Goal: Task Accomplishment & Management: Use online tool/utility

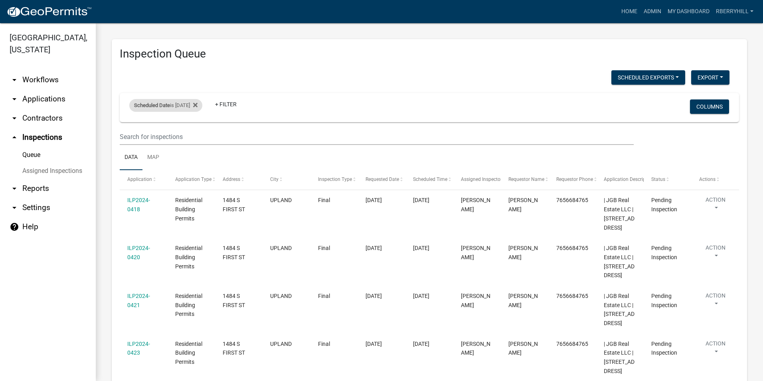
click at [202, 104] on div "Scheduled Date is 08/12/2025" at bounding box center [165, 105] width 73 height 13
drag, startPoint x: 203, startPoint y: 104, endPoint x: 197, endPoint y: 136, distance: 32.5
click at [197, 136] on input "2025-08-12" at bounding box center [173, 135] width 56 height 16
click at [196, 134] on input "2025-08-12" at bounding box center [173, 135] width 56 height 16
type input "2025-08-13"
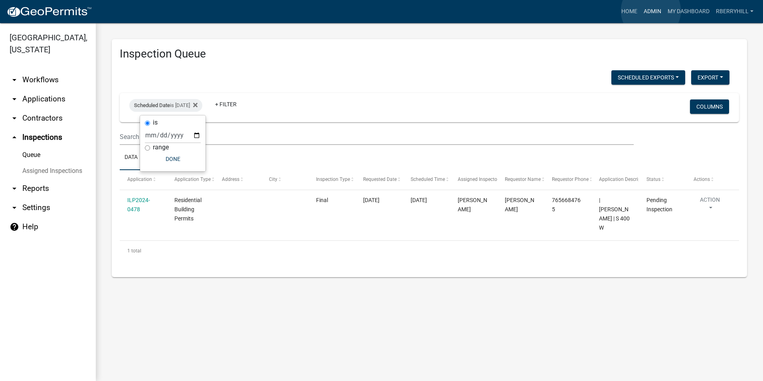
click at [651, 11] on link "Admin" at bounding box center [652, 11] width 24 height 15
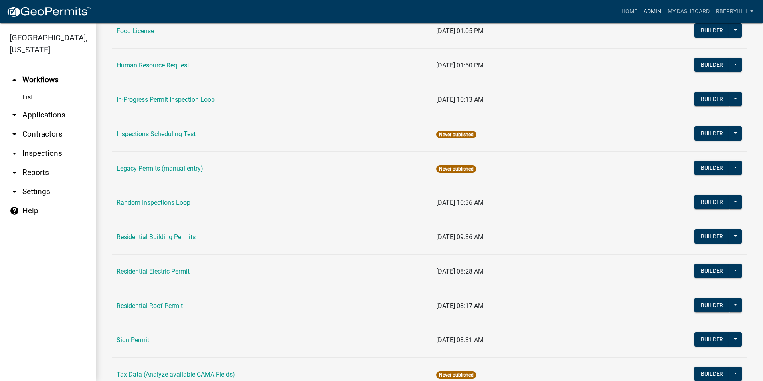
scroll to position [672, 0]
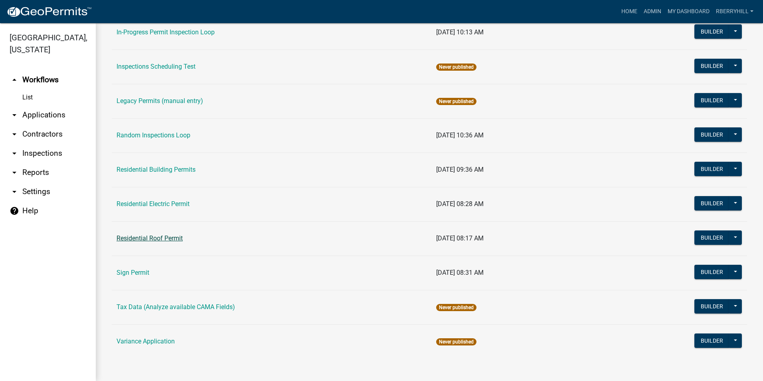
click at [153, 237] on link "Residential Roof Permit" at bounding box center [149, 238] width 66 height 8
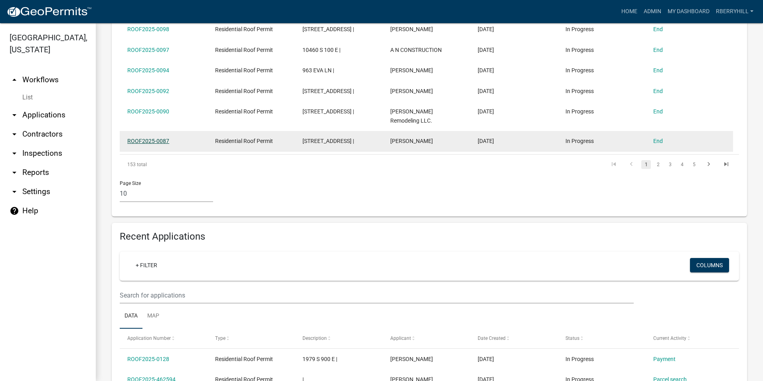
scroll to position [319, 0]
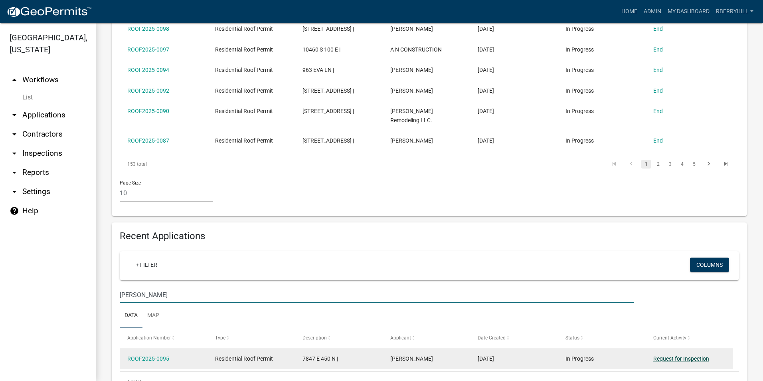
type input "Westfall"
click at [676, 355] on link "Request for Inspection" at bounding box center [681, 358] width 56 height 6
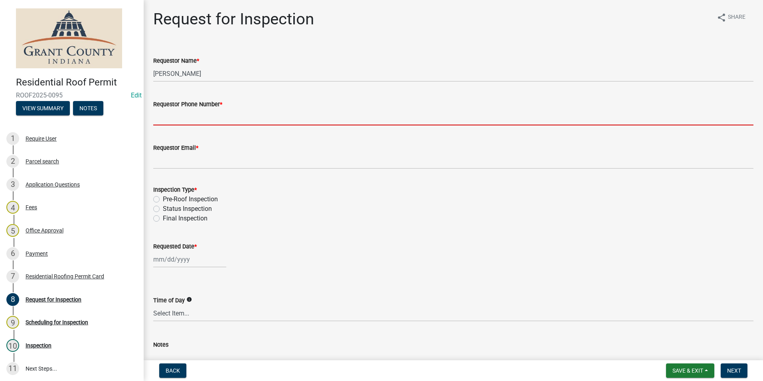
click at [191, 120] on input "Requestor Phone Number *" at bounding box center [453, 117] width 600 height 16
type input "7656684765"
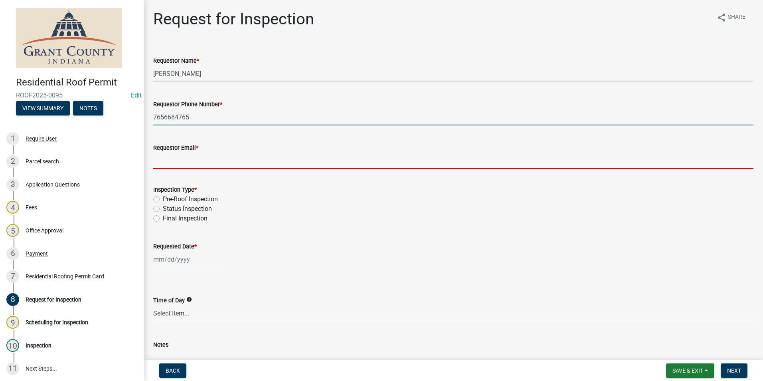
type input "rberryhill@grantcounty.in.gov"
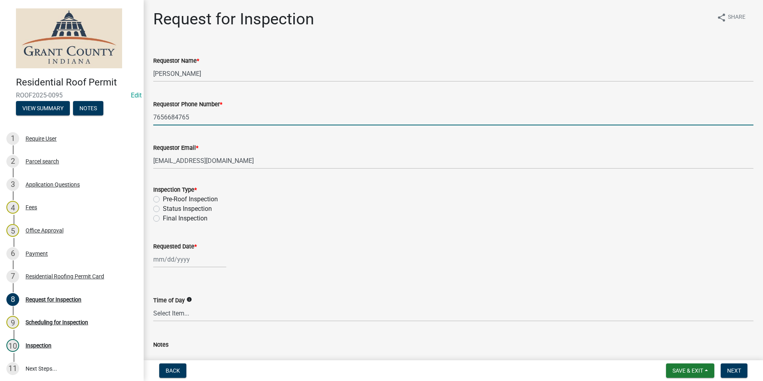
select select "8"
select select "2025"
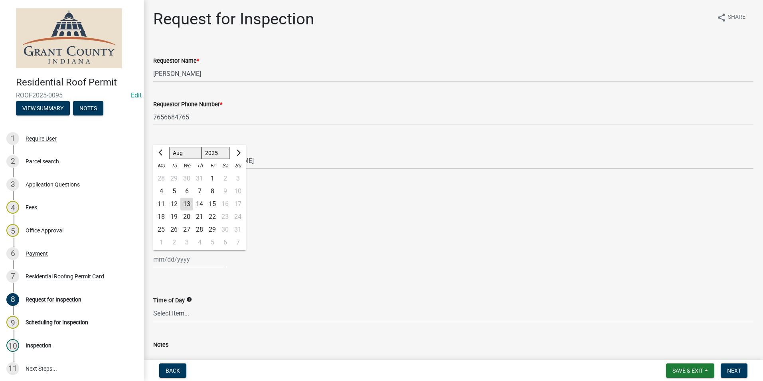
click at [189, 205] on div "13" at bounding box center [186, 203] width 13 height 13
type input "[DATE]"
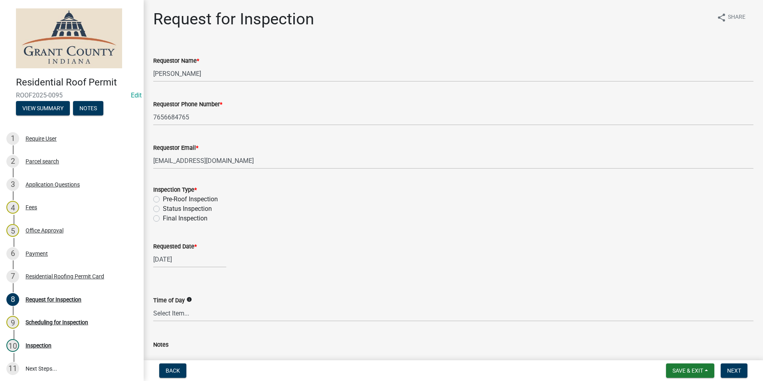
click at [163, 218] on label "Final Inspection" at bounding box center [185, 218] width 45 height 10
click at [163, 218] on input "Final Inspection" at bounding box center [165, 215] width 5 height 5
radio input "true"
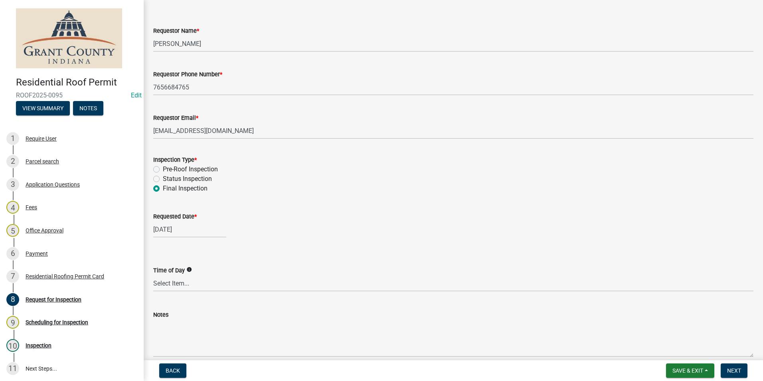
scroll to position [67, 0]
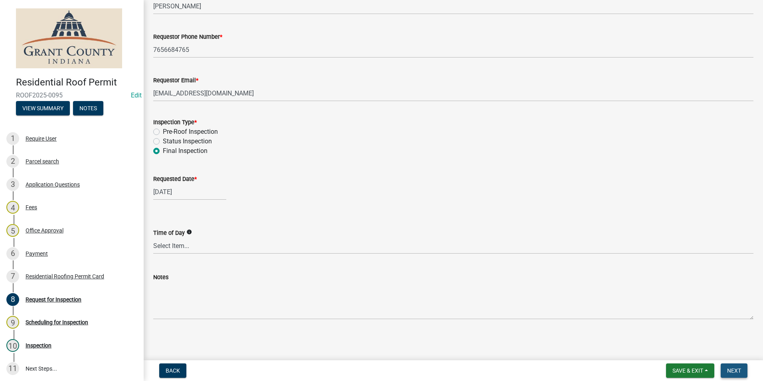
click at [731, 369] on span "Next" at bounding box center [734, 370] width 14 height 6
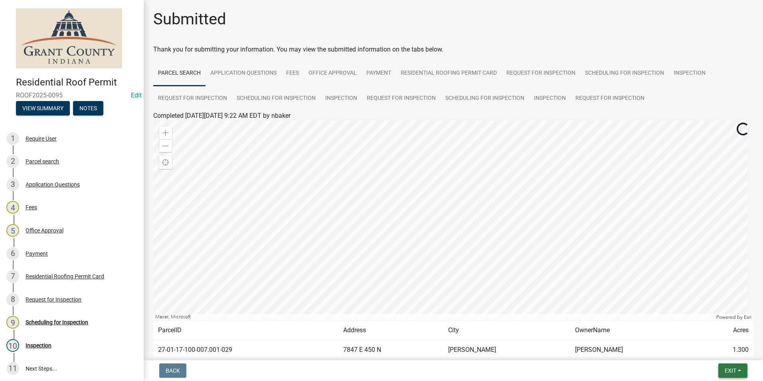
click at [736, 369] on span "Exit" at bounding box center [730, 370] width 12 height 6
click at [53, 321] on div "Scheduling for Inspection" at bounding box center [57, 322] width 63 height 6
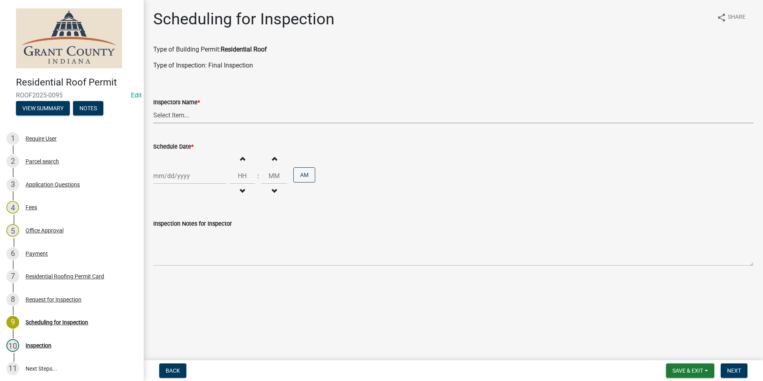
click at [169, 114] on select "Select Item... rberryhill (Randy Berryhill) jecouch (Jeffrey Couch) BBenefield …" at bounding box center [453, 115] width 600 height 16
select select "d7f9a44a-d2ea-4d3c-83b3-1aa71c950bd5"
click at [153, 107] on select "Select Item... rberryhill (Randy Berryhill) jecouch (Jeffrey Couch) BBenefield …" at bounding box center [453, 115] width 600 height 16
click at [177, 175] on div at bounding box center [189, 176] width 73 height 16
select select "8"
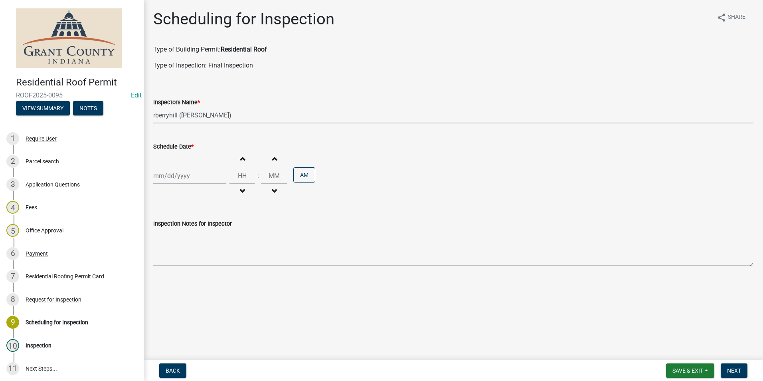
select select "2025"
click at [188, 245] on div "13" at bounding box center [186, 243] width 13 height 13
type input "[DATE]"
click at [729, 370] on span "Next" at bounding box center [734, 370] width 14 height 6
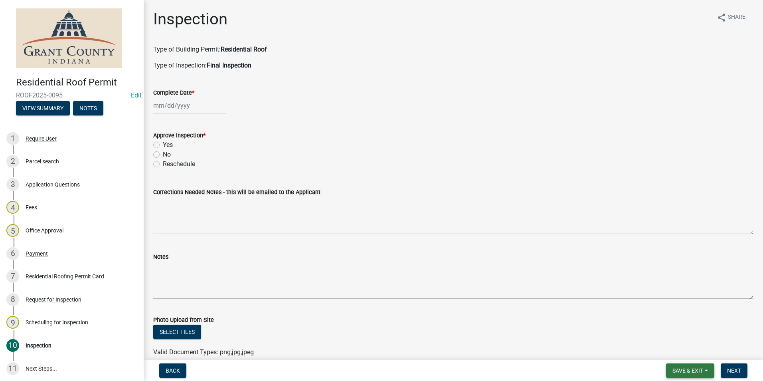
click at [694, 372] on span "Save & Exit" at bounding box center [687, 370] width 31 height 6
click at [692, 348] on button "Save & Exit" at bounding box center [682, 349] width 64 height 19
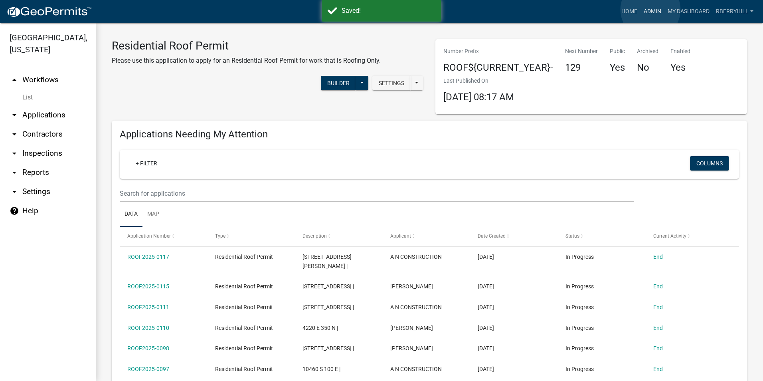
click at [650, 10] on link "Admin" at bounding box center [652, 11] width 24 height 15
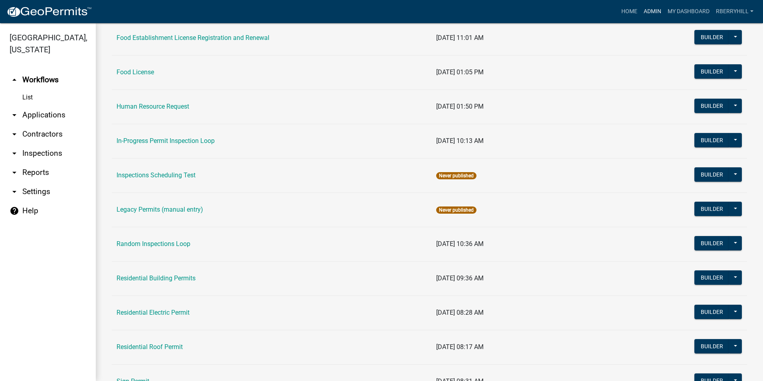
scroll to position [558, 0]
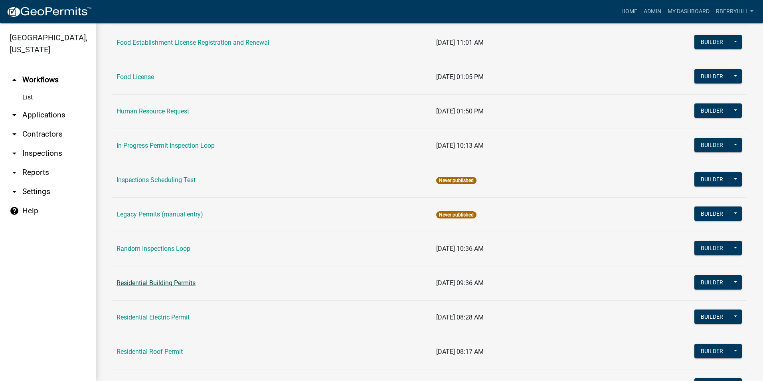
click at [158, 281] on link "Residential Building Permits" at bounding box center [155, 283] width 79 height 8
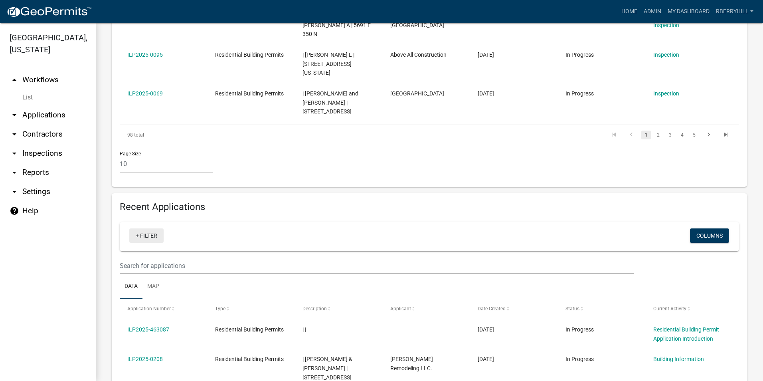
scroll to position [479, 0]
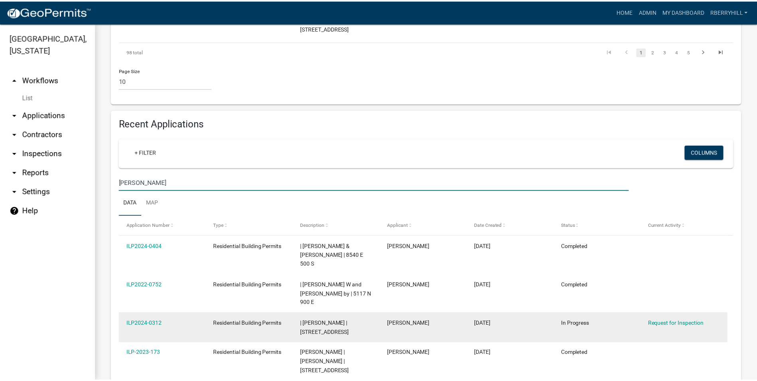
scroll to position [563, 0]
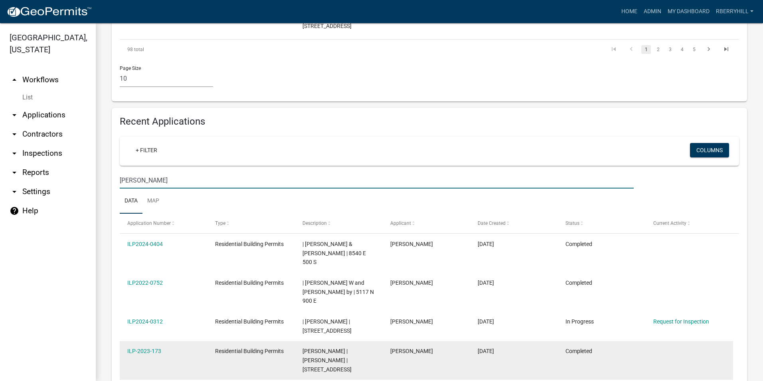
type input "Cooper"
click at [148, 347] on link "ILP-2023-173" at bounding box center [144, 350] width 34 height 6
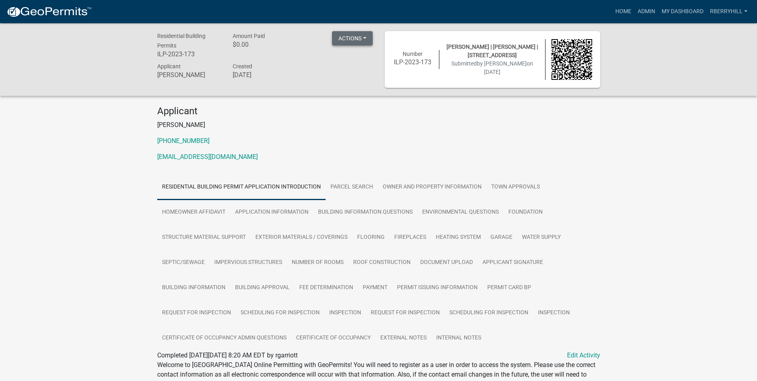
click at [359, 37] on button "Actions" at bounding box center [352, 38] width 41 height 14
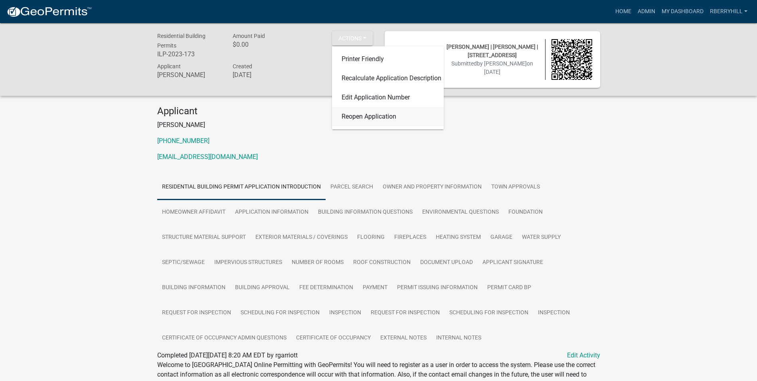
click at [353, 119] on link "Reopen Application" at bounding box center [388, 116] width 112 height 19
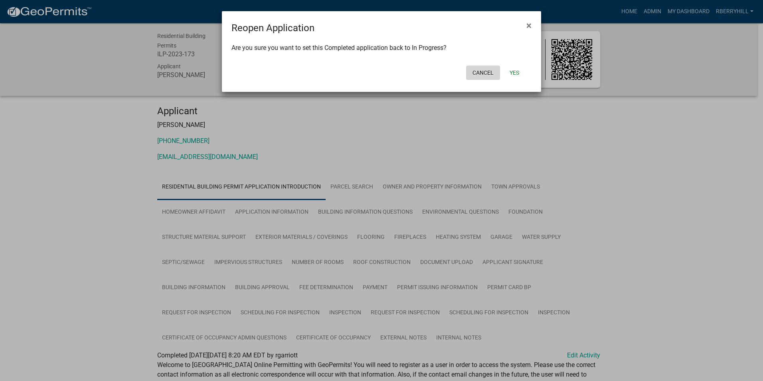
click at [487, 74] on button "Cancel" at bounding box center [483, 72] width 34 height 14
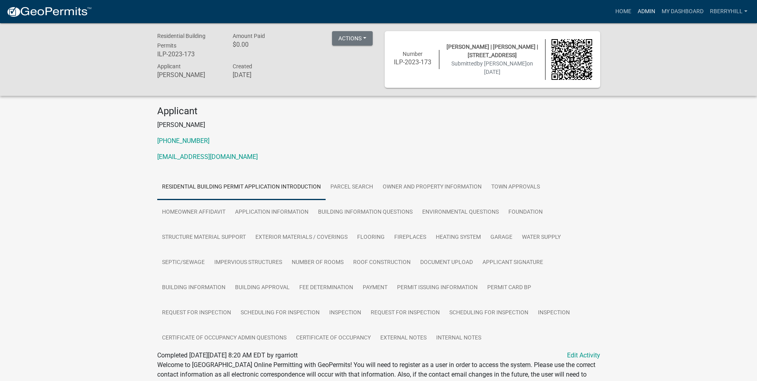
drag, startPoint x: 644, startPoint y: 11, endPoint x: 637, endPoint y: 18, distance: 9.9
click at [644, 11] on link "Admin" at bounding box center [646, 11] width 24 height 15
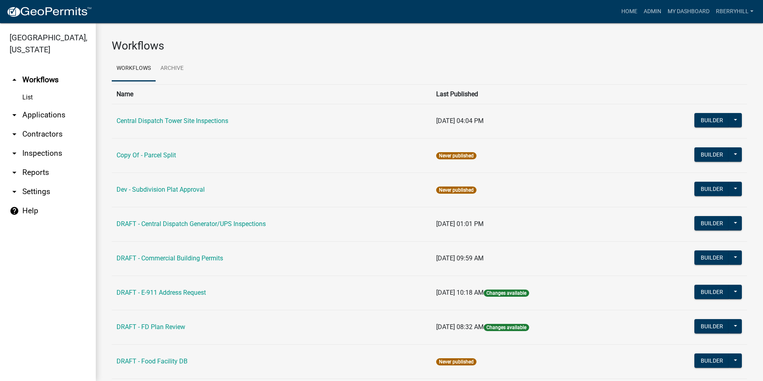
click at [39, 144] on link "arrow_drop_down Inspections" at bounding box center [48, 153] width 96 height 19
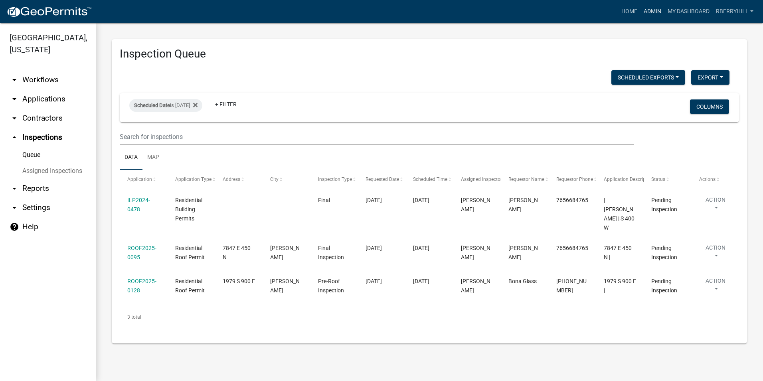
click at [651, 10] on link "Admin" at bounding box center [652, 11] width 24 height 15
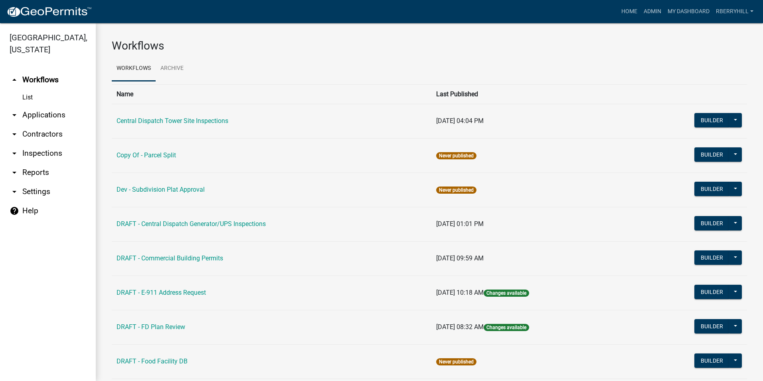
click at [43, 124] on link "arrow_drop_down Contractors" at bounding box center [48, 133] width 96 height 19
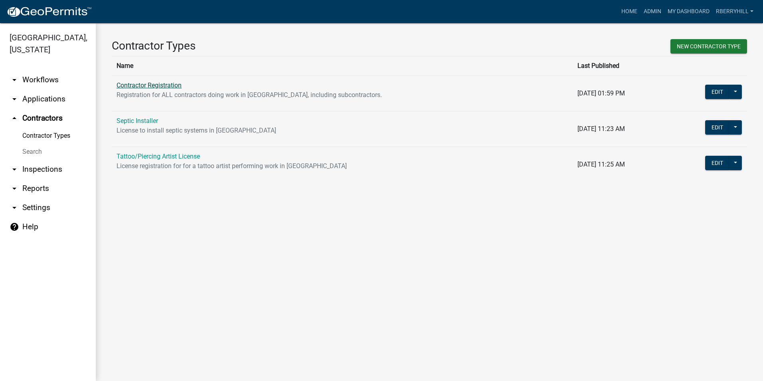
click at [168, 86] on link "Contractor Registration" at bounding box center [148, 85] width 65 height 8
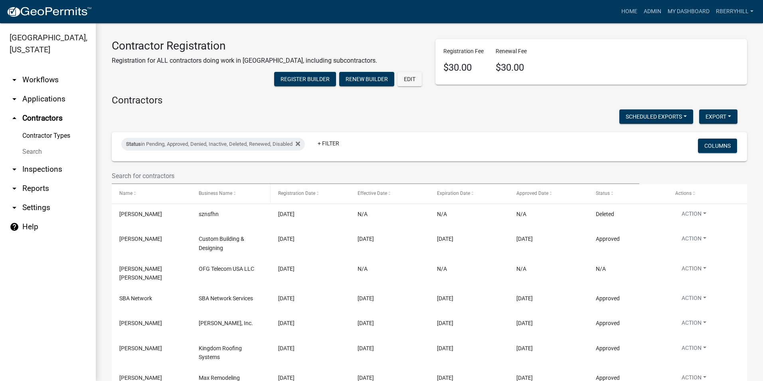
scroll to position [40, 0]
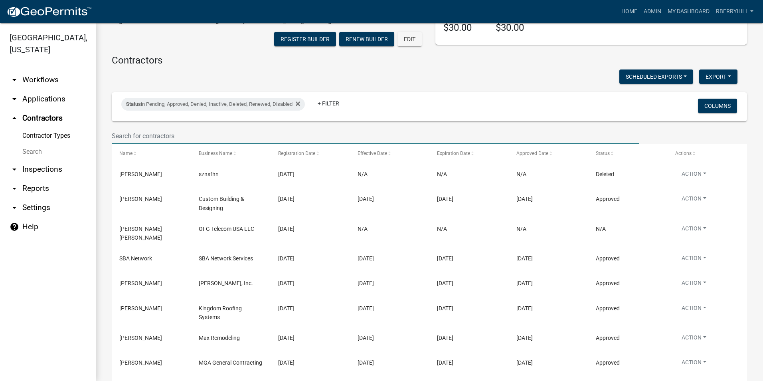
click at [117, 144] on input "text" at bounding box center [375, 136] width 527 height 16
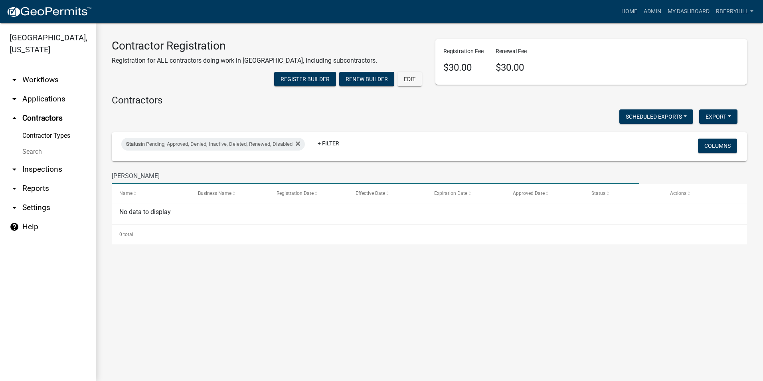
scroll to position [0, 0]
type input "A"
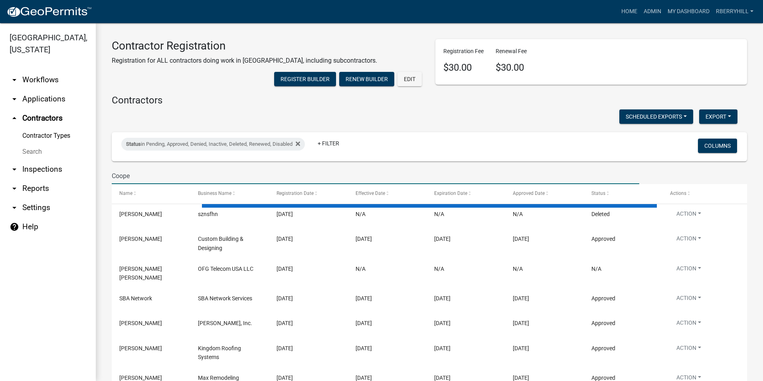
type input "Cooper"
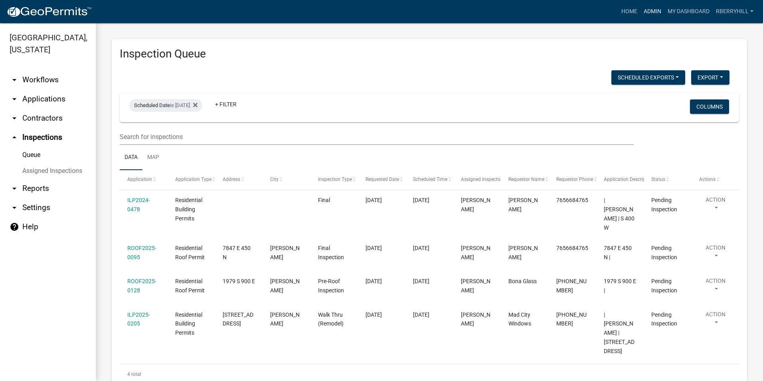
click at [651, 12] on link "Admin" at bounding box center [652, 11] width 24 height 15
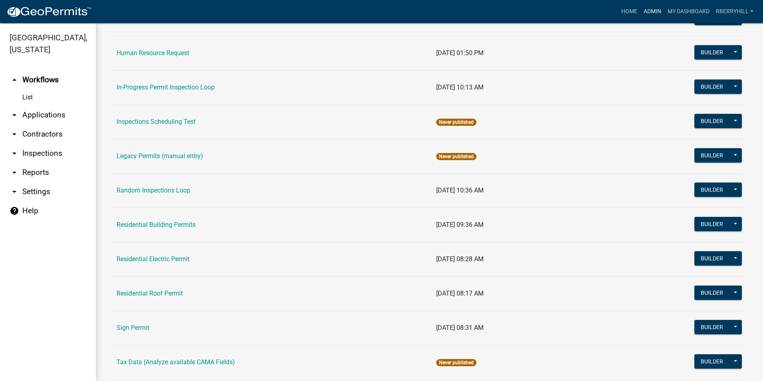
scroll to position [672, 0]
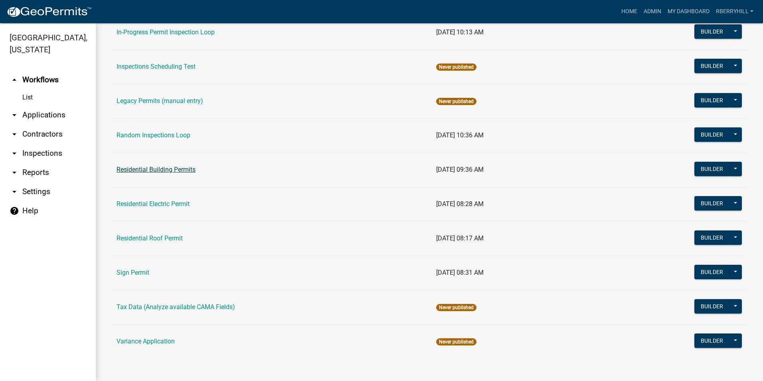
click at [152, 169] on link "Residential Building Permits" at bounding box center [155, 170] width 79 height 8
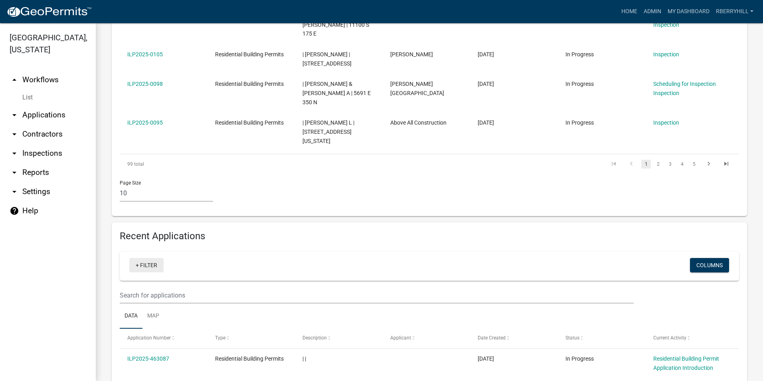
scroll to position [479, 0]
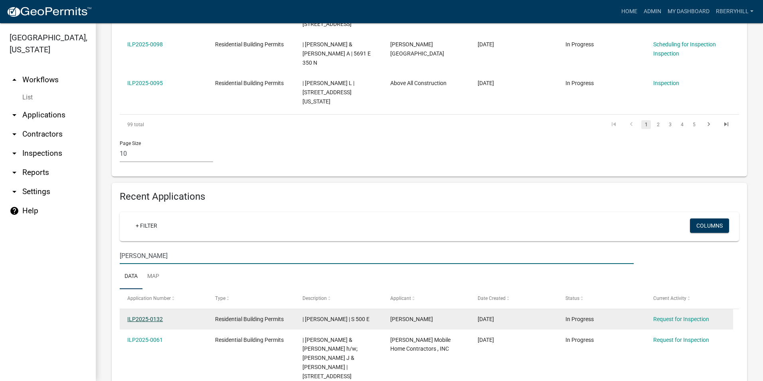
type input "[PERSON_NAME]"
click at [147, 316] on link "ILP2025-0132" at bounding box center [144, 319] width 35 height 6
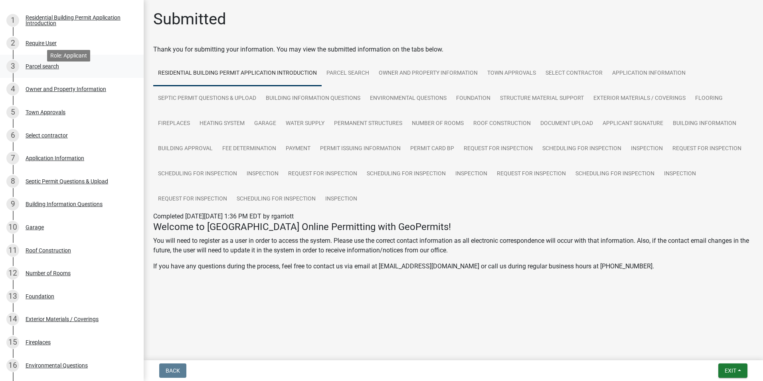
scroll to position [120, 0]
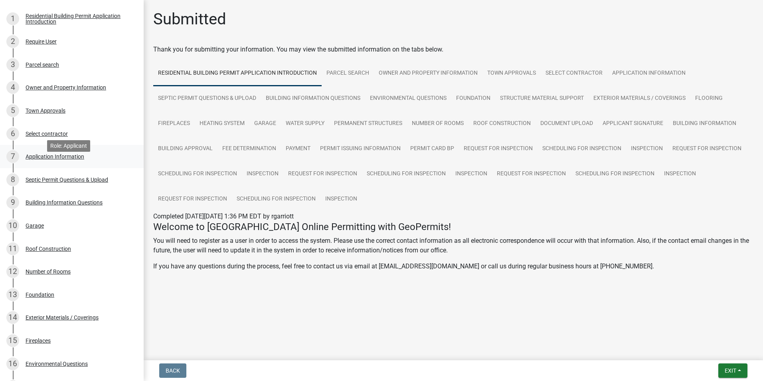
click at [12, 163] on div "7" at bounding box center [12, 156] width 13 height 13
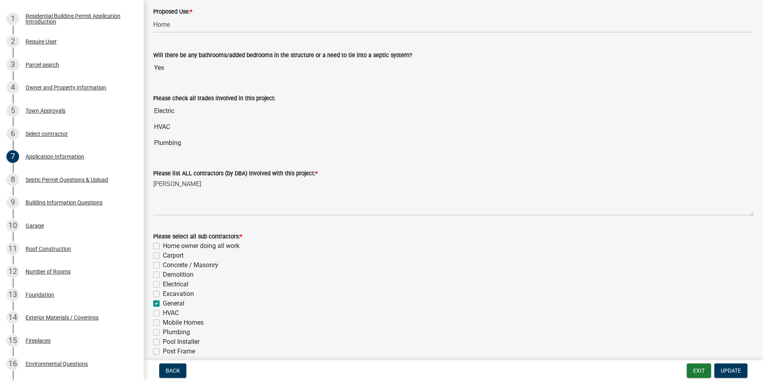
scroll to position [237, 0]
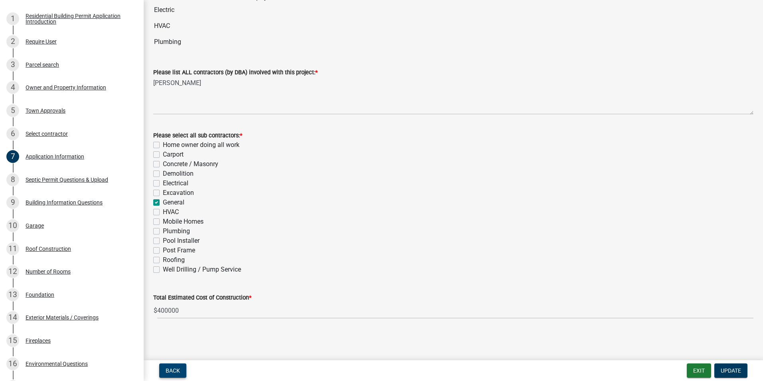
click at [176, 371] on span "Back" at bounding box center [173, 370] width 14 height 6
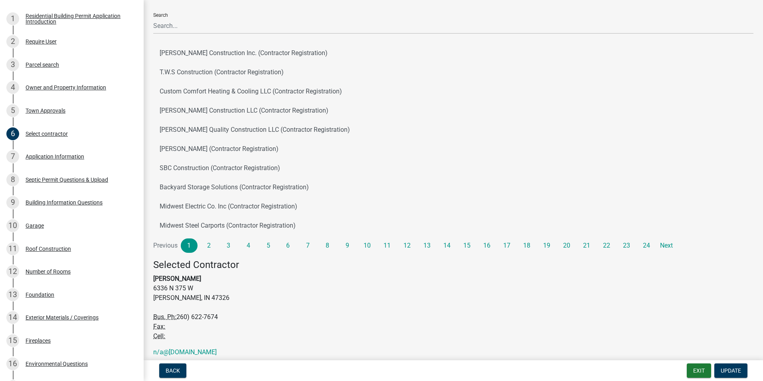
scroll to position [12, 0]
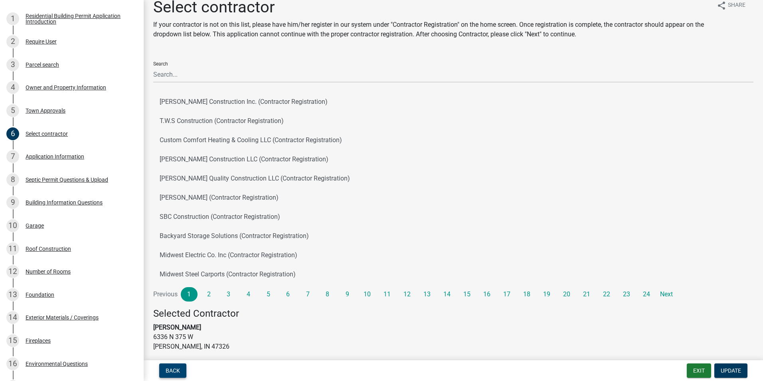
click at [172, 369] on span "Back" at bounding box center [173, 370] width 14 height 6
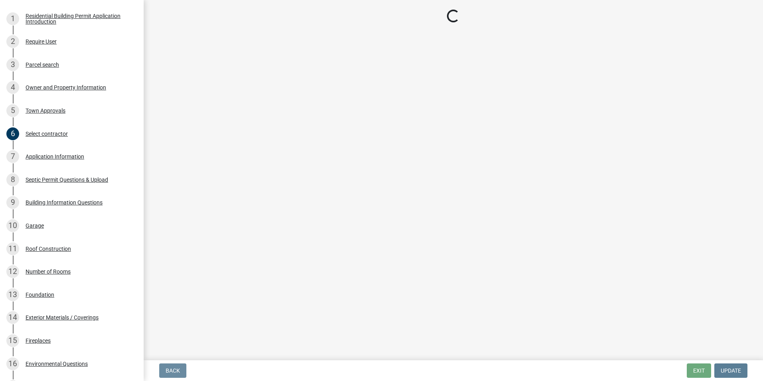
scroll to position [0, 0]
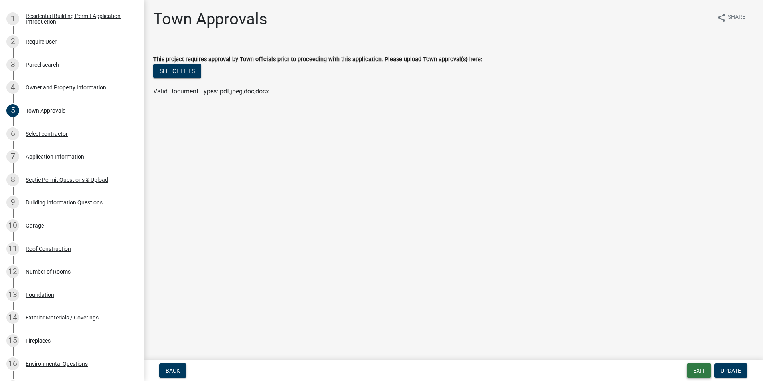
click at [697, 372] on button "Exit" at bounding box center [698, 370] width 24 height 14
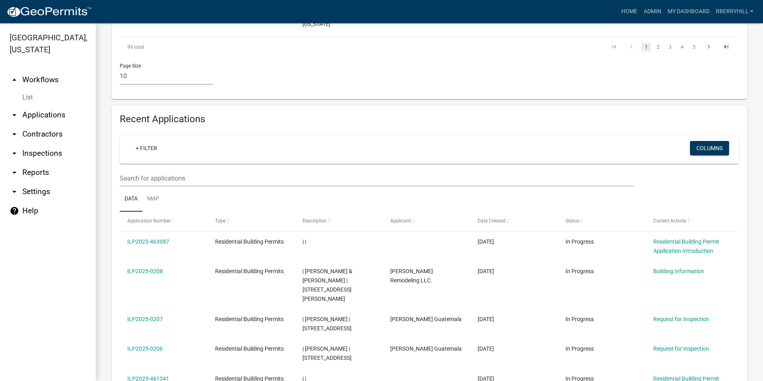
scroll to position [558, 0]
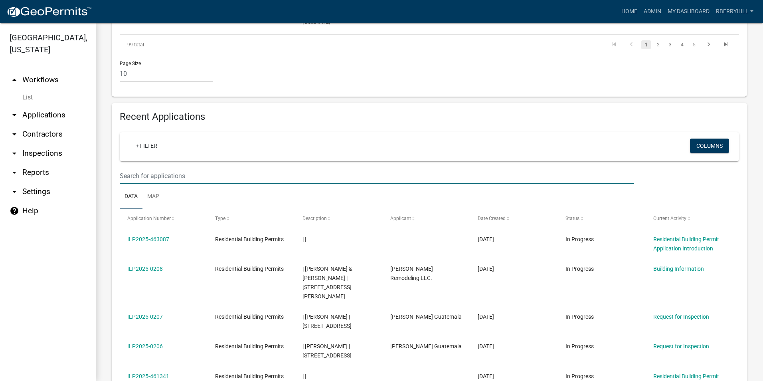
type input "Hammond"
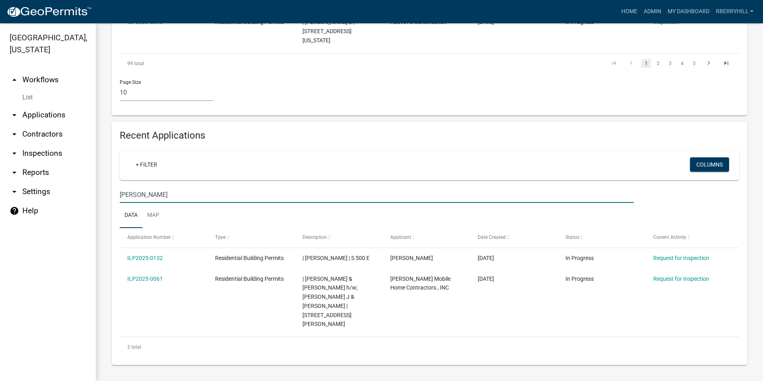
scroll to position [494, 0]
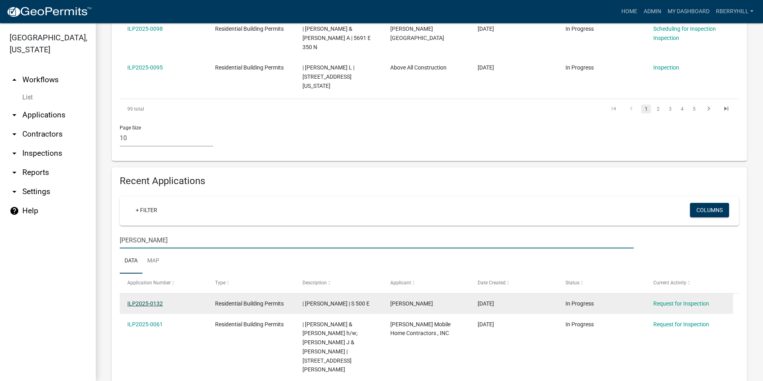
click at [143, 300] on link "ILP2025-0132" at bounding box center [144, 303] width 35 height 6
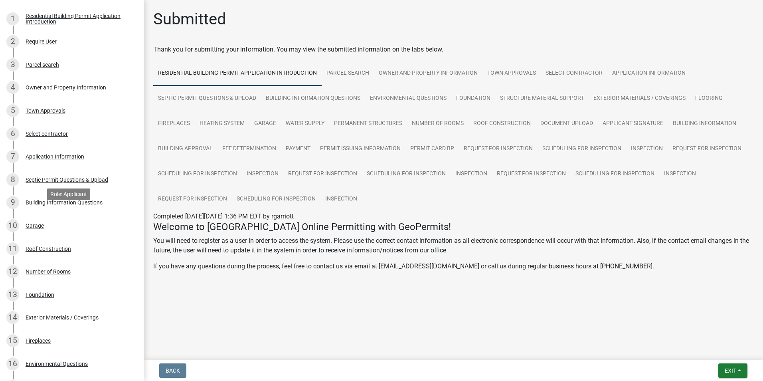
scroll to position [80, 0]
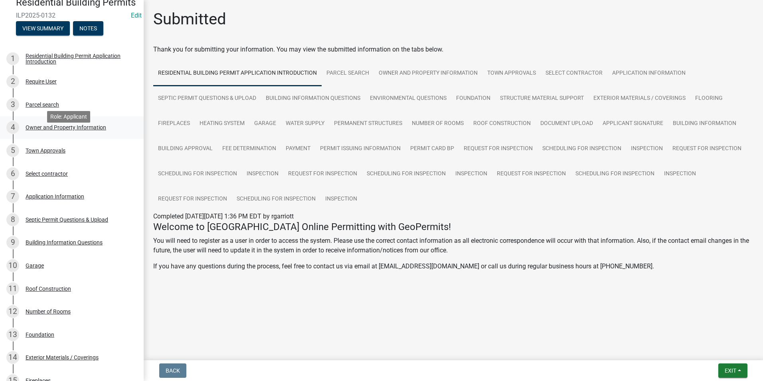
click at [71, 130] on div "Owner and Property Information" at bounding box center [66, 127] width 81 height 6
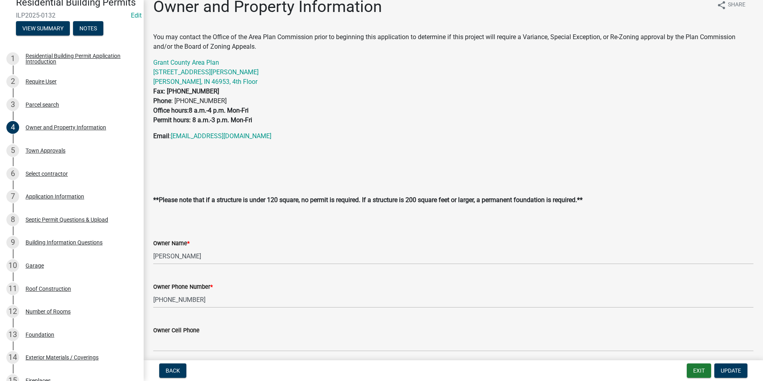
scroll to position [0, 0]
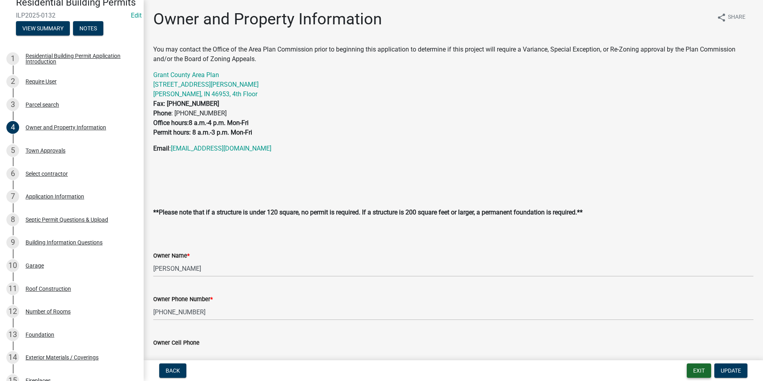
click at [699, 371] on button "Exit" at bounding box center [698, 370] width 24 height 14
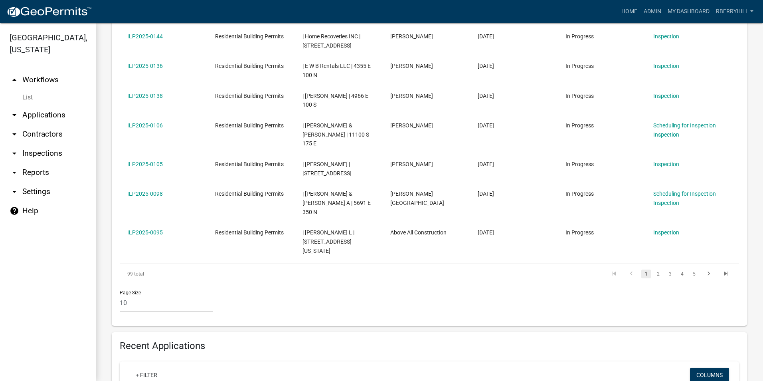
scroll to position [439, 0]
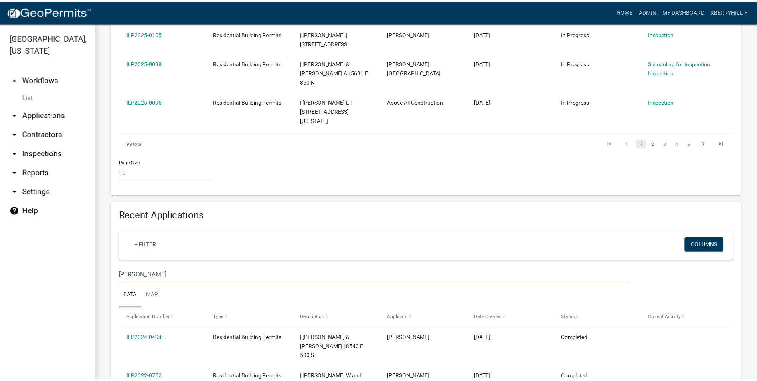
scroll to position [558, 0]
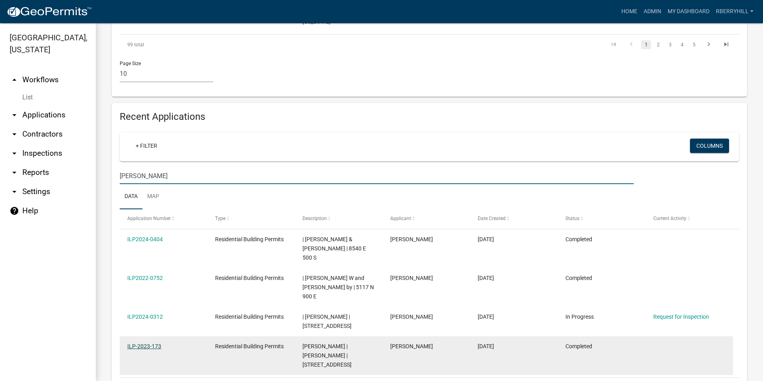
type input "Cooper"
click at [139, 343] on link "ILP-2023-173" at bounding box center [144, 346] width 34 height 6
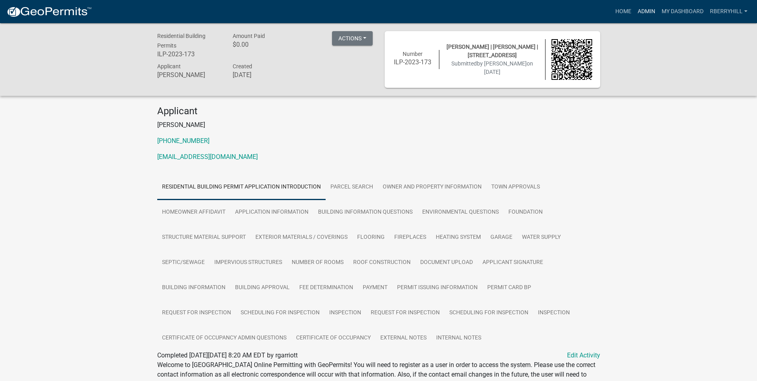
click at [645, 11] on link "Admin" at bounding box center [646, 11] width 24 height 15
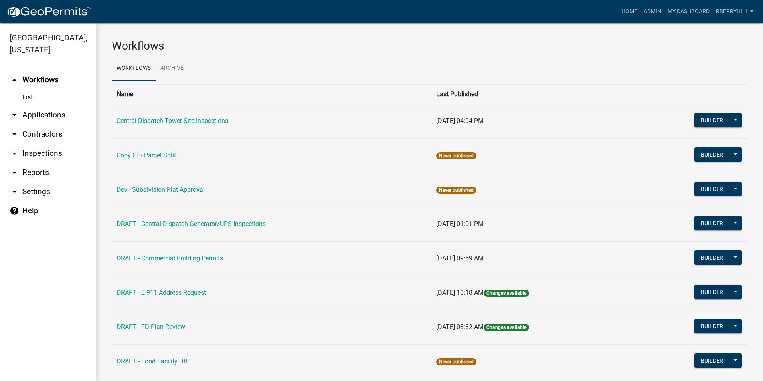
click at [41, 144] on link "arrow_drop_down Inspections" at bounding box center [48, 153] width 96 height 19
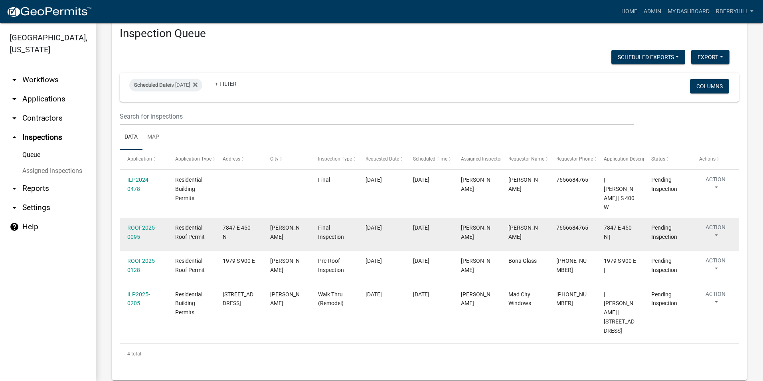
scroll to position [26, 0]
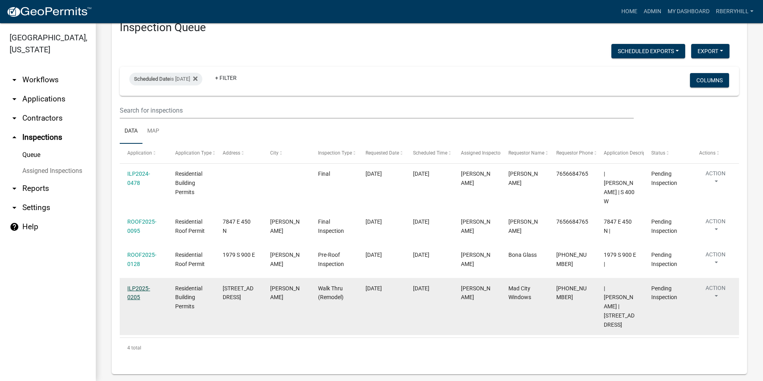
click at [142, 285] on link "ILP2025-0205" at bounding box center [138, 293] width 23 height 16
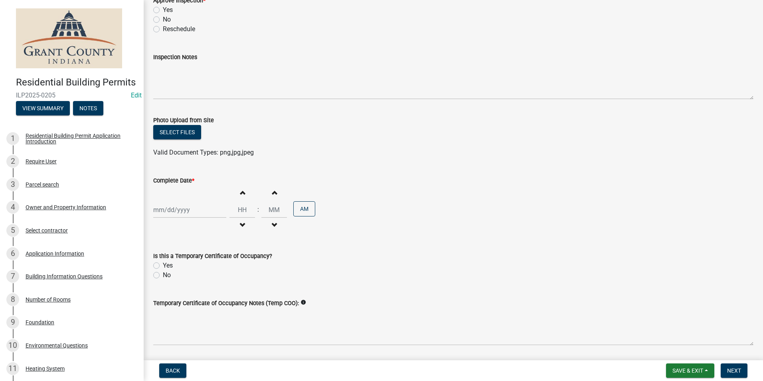
scroll to position [120, 0]
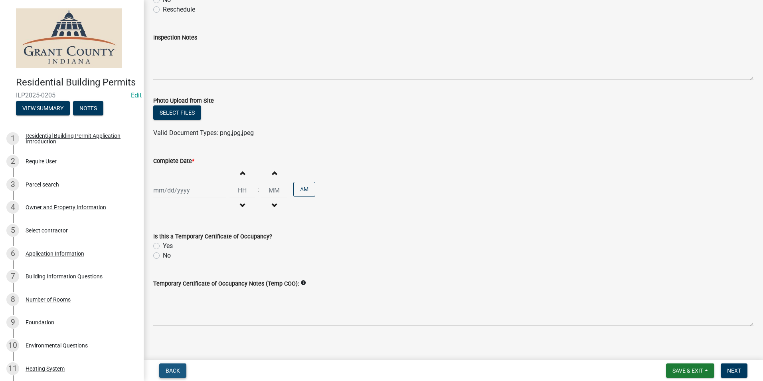
click at [174, 370] on span "Back" at bounding box center [173, 370] width 14 height 6
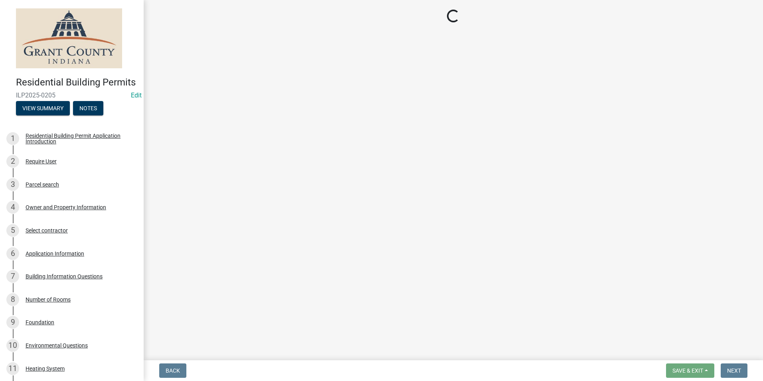
select select "d7f9a44a-d2ea-4d3c-83b3-1aa71c950bd5"
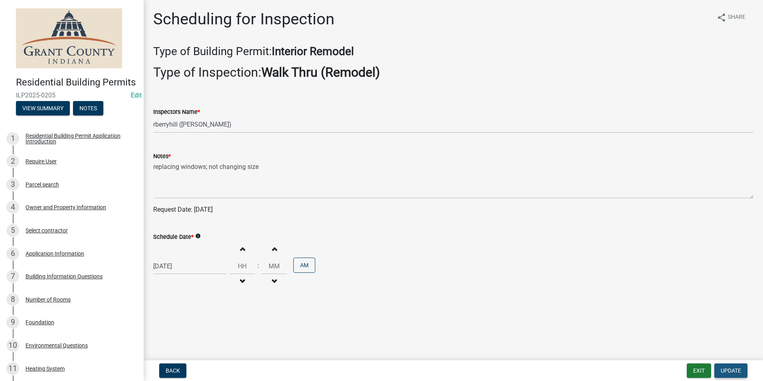
click at [729, 369] on span "Update" at bounding box center [730, 370] width 20 height 6
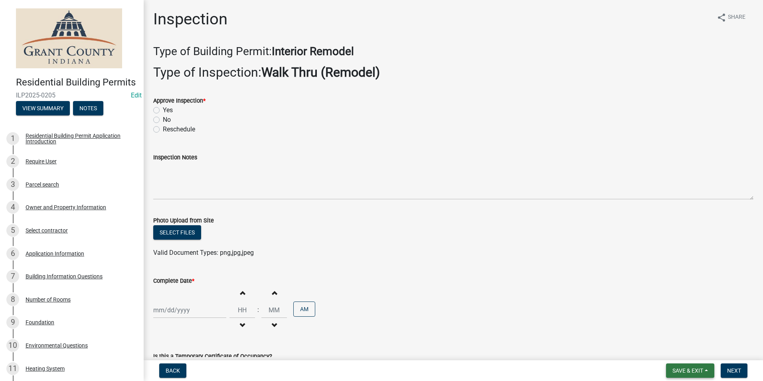
click at [688, 371] on span "Save & Exit" at bounding box center [687, 370] width 31 height 6
click at [672, 350] on button "Save & Exit" at bounding box center [682, 349] width 64 height 19
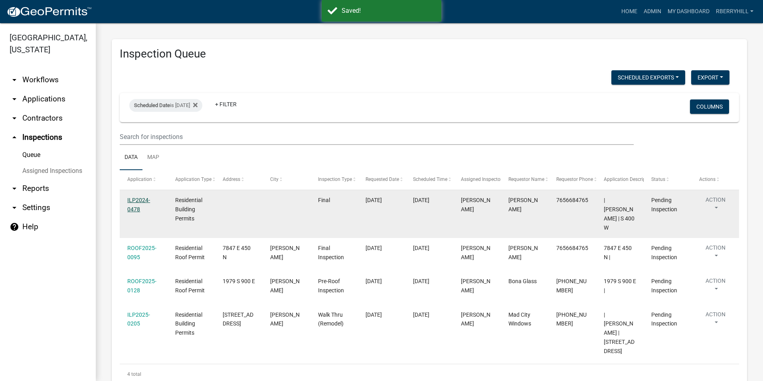
click at [135, 207] on link "ILP2024-0478" at bounding box center [138, 205] width 23 height 16
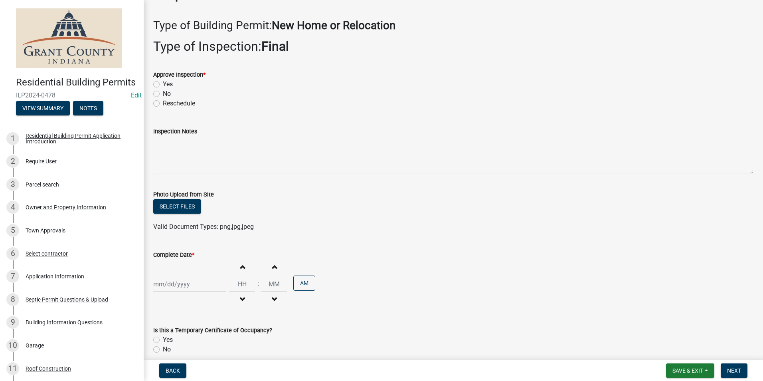
scroll to position [40, 0]
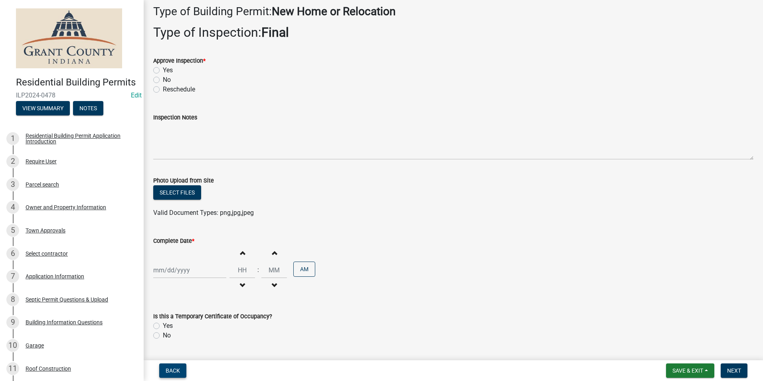
click at [175, 369] on span "Back" at bounding box center [173, 370] width 14 height 6
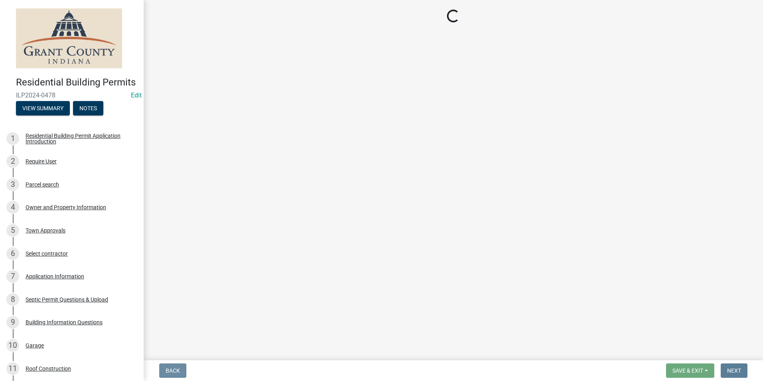
scroll to position [0, 0]
select select "d7f9a44a-d2ea-4d3c-83b3-1aa71c950bd5"
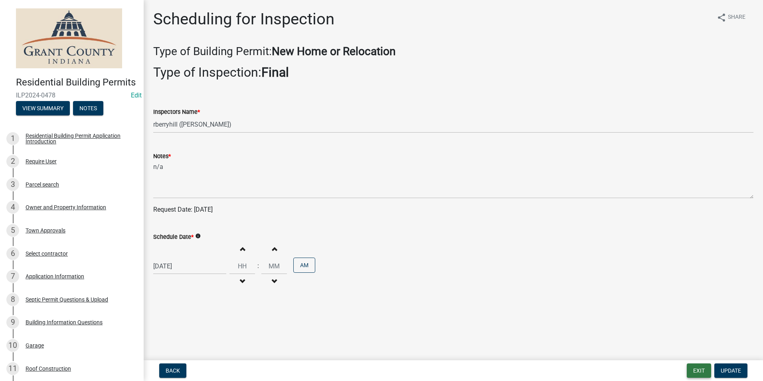
click at [699, 371] on button "Exit" at bounding box center [698, 370] width 24 height 14
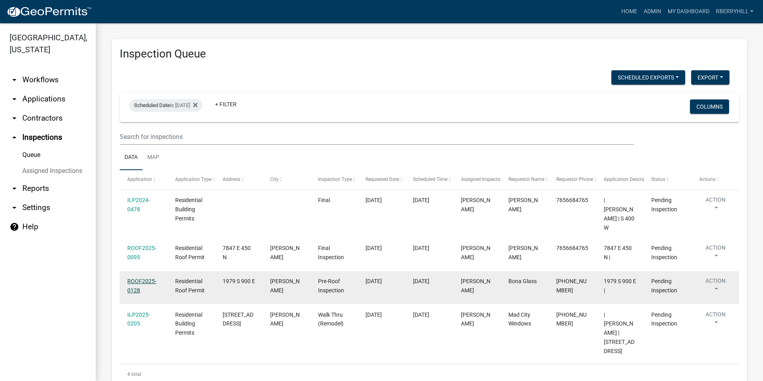
click at [138, 278] on link "ROOF2025-0128" at bounding box center [141, 286] width 29 height 16
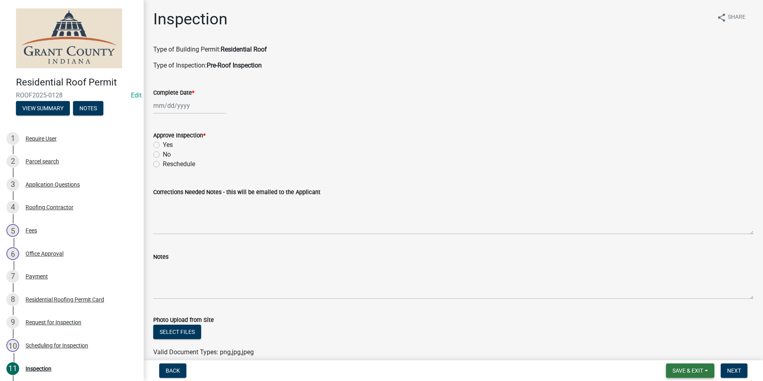
click at [690, 370] on span "Save & Exit" at bounding box center [687, 370] width 31 height 6
click at [684, 348] on button "Save & Exit" at bounding box center [682, 349] width 64 height 19
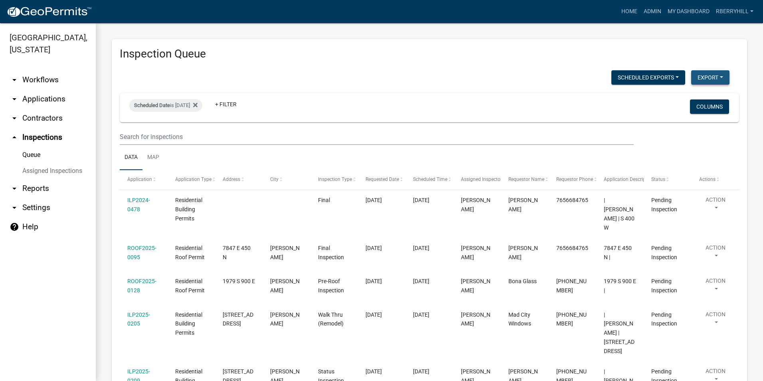
click at [706, 79] on button "Export" at bounding box center [710, 77] width 38 height 14
click at [670, 99] on button "Excel Format (.xlsx)" at bounding box center [692, 98] width 75 height 19
